Goal: Book appointment/travel/reservation

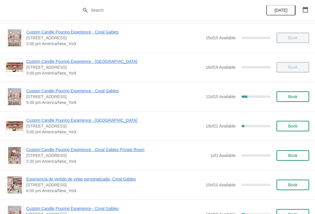
scroll to position [239, 0]
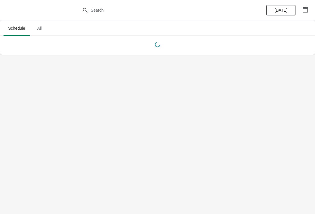
click at [302, 6] on button "button" at bounding box center [305, 9] width 11 height 11
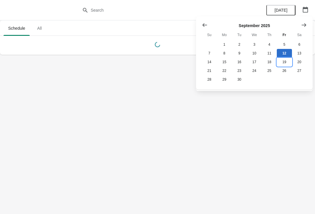
click at [288, 63] on button "19" at bounding box center [284, 62] width 15 height 9
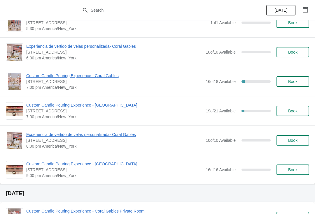
scroll to position [340, 0]
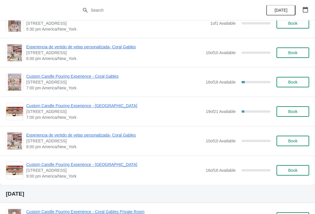
click at [99, 79] on span "Custom Candle Pouring Experience - Coral Gables" at bounding box center [114, 77] width 177 height 6
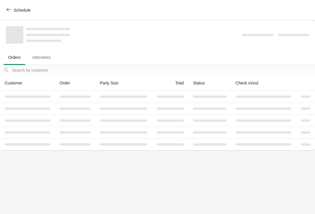
scroll to position [0, 0]
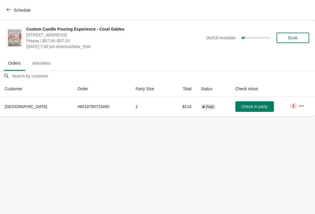
click at [302, 105] on icon "button" at bounding box center [302, 106] width 6 height 6
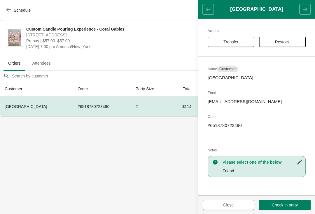
click at [241, 42] on span "Transfer" at bounding box center [231, 42] width 36 height 5
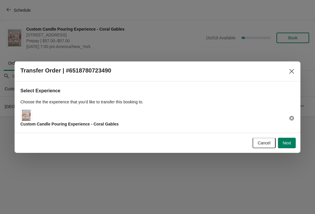
click at [293, 147] on button "Next" at bounding box center [287, 143] width 18 height 11
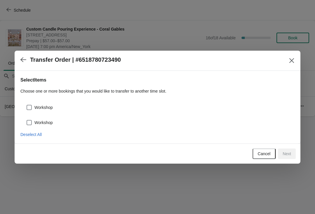
click at [38, 106] on span "Workshop" at bounding box center [43, 108] width 18 height 6
click at [27, 105] on input "Workshop" at bounding box center [27, 105] width 0 height 0
checkbox input "true"
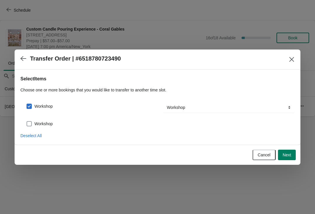
click at [43, 121] on label "Workshop" at bounding box center [39, 124] width 27 height 8
click at [27, 121] on input "Workshop" at bounding box center [27, 121] width 0 height 0
checkbox input "true"
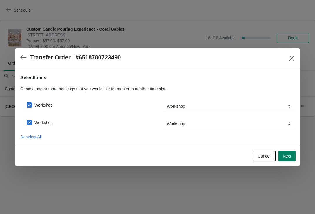
click at [284, 157] on span "Next" at bounding box center [287, 156] width 8 height 5
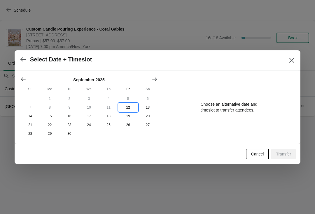
click at [132, 105] on button "12" at bounding box center [128, 107] width 20 height 9
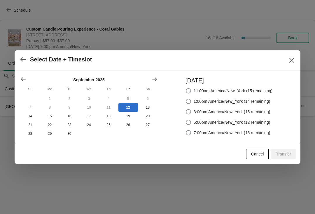
click at [224, 135] on label "7:00pm America/New_York (16 remaining)" at bounding box center [228, 133] width 85 height 8
click at [186, 131] on input "7:00pm America/New_York (16 remaining)" at bounding box center [186, 130] width 0 height 0
radio input "true"
click at [287, 158] on button "Transfer" at bounding box center [283, 154] width 25 height 11
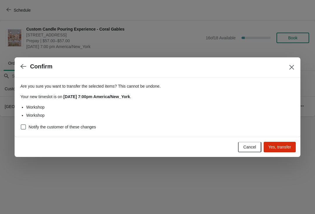
click at [280, 146] on span "Yes, transfer" at bounding box center [279, 147] width 23 height 5
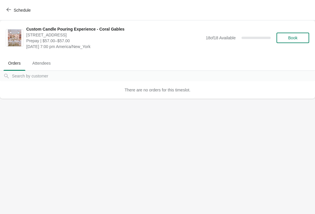
click at [8, 5] on button "Schedule" at bounding box center [19, 10] width 32 height 11
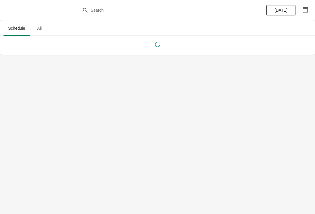
click at [295, 10] on button "[DATE]" at bounding box center [280, 10] width 29 height 11
click at [273, 11] on span "[DATE]" at bounding box center [281, 10] width 19 height 5
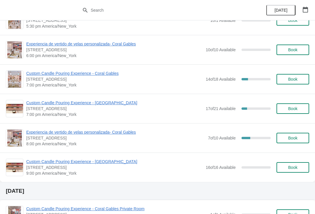
scroll to position [344, 0]
